Goal: Task Accomplishment & Management: Manage account settings

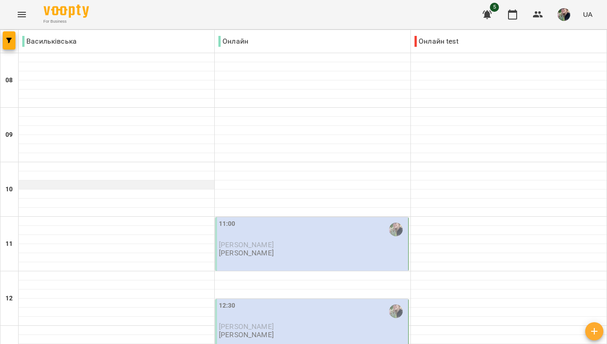
scroll to position [190, 0]
click at [270, 240] on span "[PERSON_NAME]" at bounding box center [246, 244] width 55 height 9
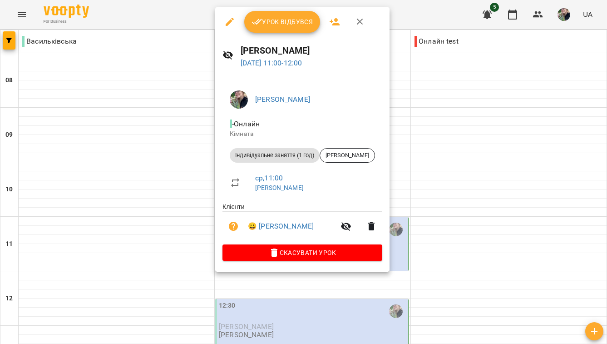
click at [263, 14] on button "Урок відбувся" at bounding box center [282, 22] width 76 height 22
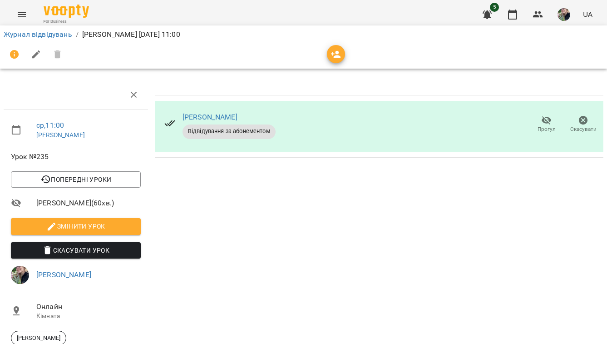
click at [69, 29] on div "Журнал відвідувань / [PERSON_NAME] [DATE] 11:00" at bounding box center [303, 34] width 603 height 15
click at [66, 31] on link "Журнал відвідувань" at bounding box center [38, 34] width 69 height 9
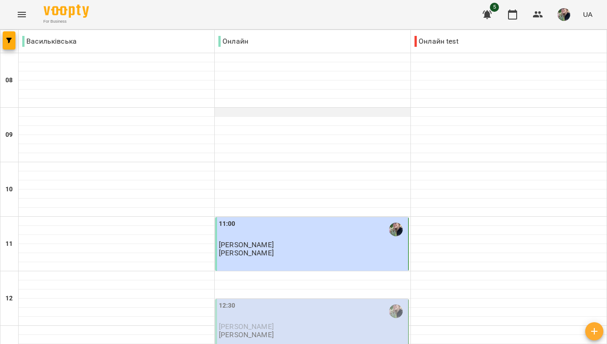
scroll to position [345, 0]
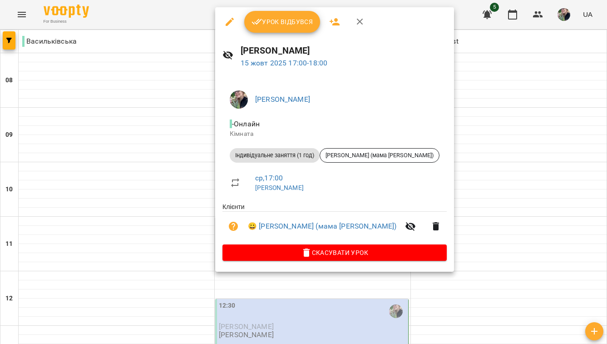
click at [301, 24] on span "Урок відбувся" at bounding box center [282, 21] width 62 height 11
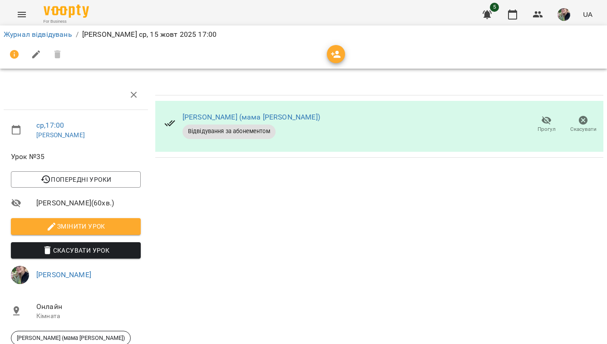
click at [149, 3] on div "For Business 5 UA" at bounding box center [303, 14] width 607 height 29
